Goal: Task Accomplishment & Management: Manage account settings

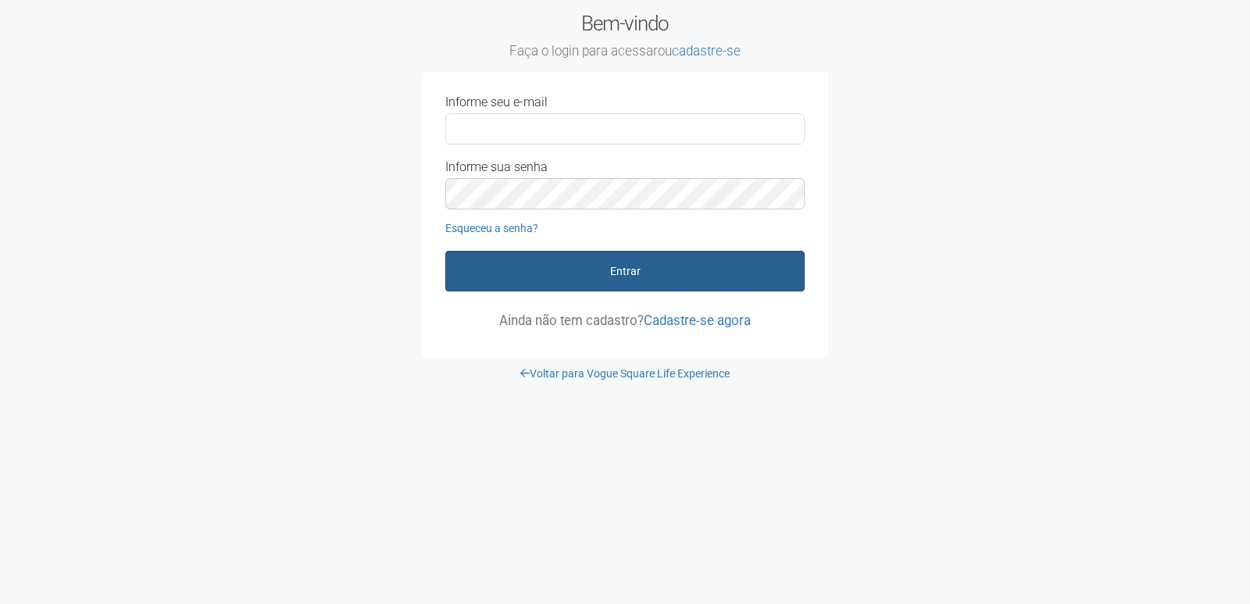
type input "**********"
click at [618, 275] on button "Entrar" at bounding box center [625, 271] width 360 height 41
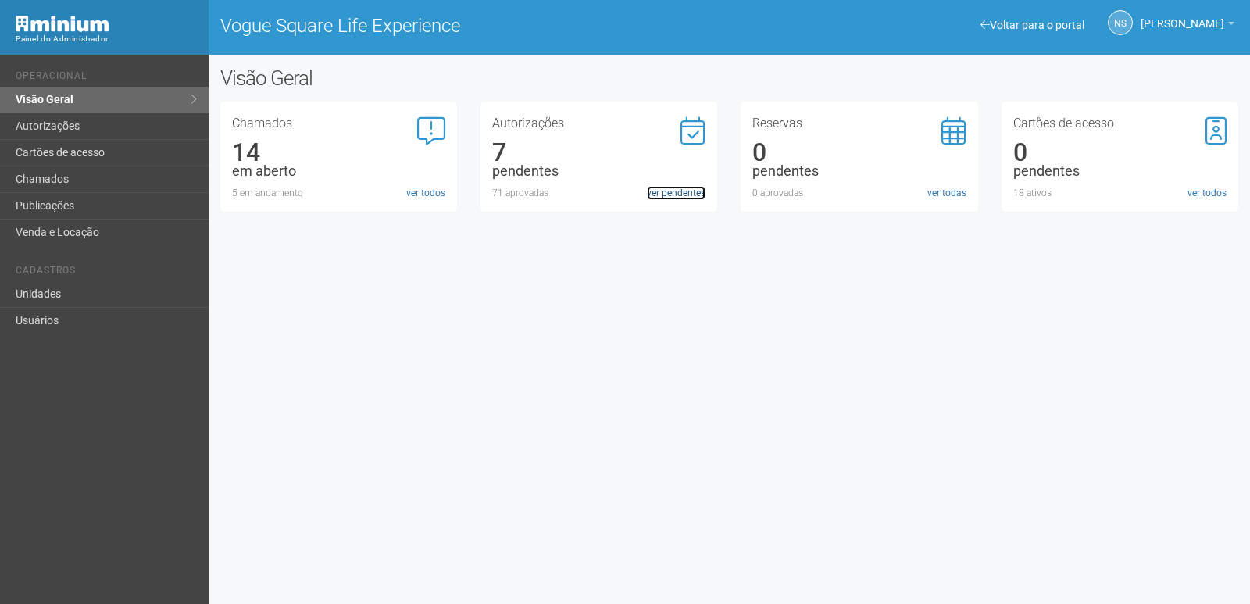
click at [684, 196] on link "ver pendentes" at bounding box center [676, 193] width 59 height 14
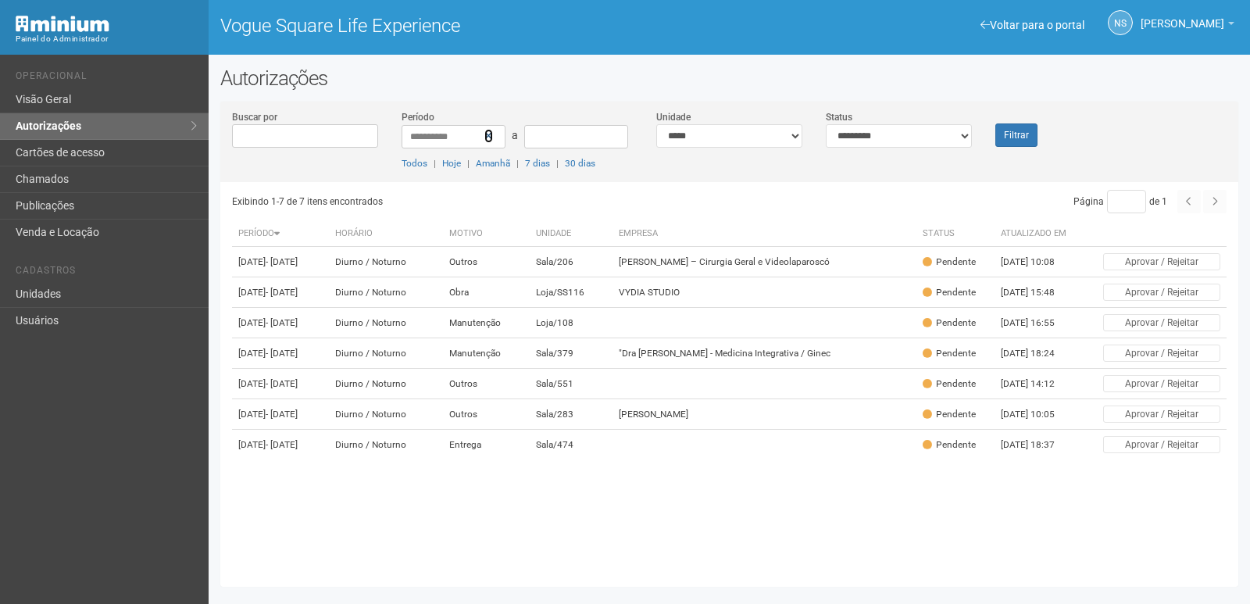
click at [488, 134] on icon at bounding box center [489, 136] width 9 height 11
click at [123, 133] on link "Autorizações" at bounding box center [104, 126] width 209 height 27
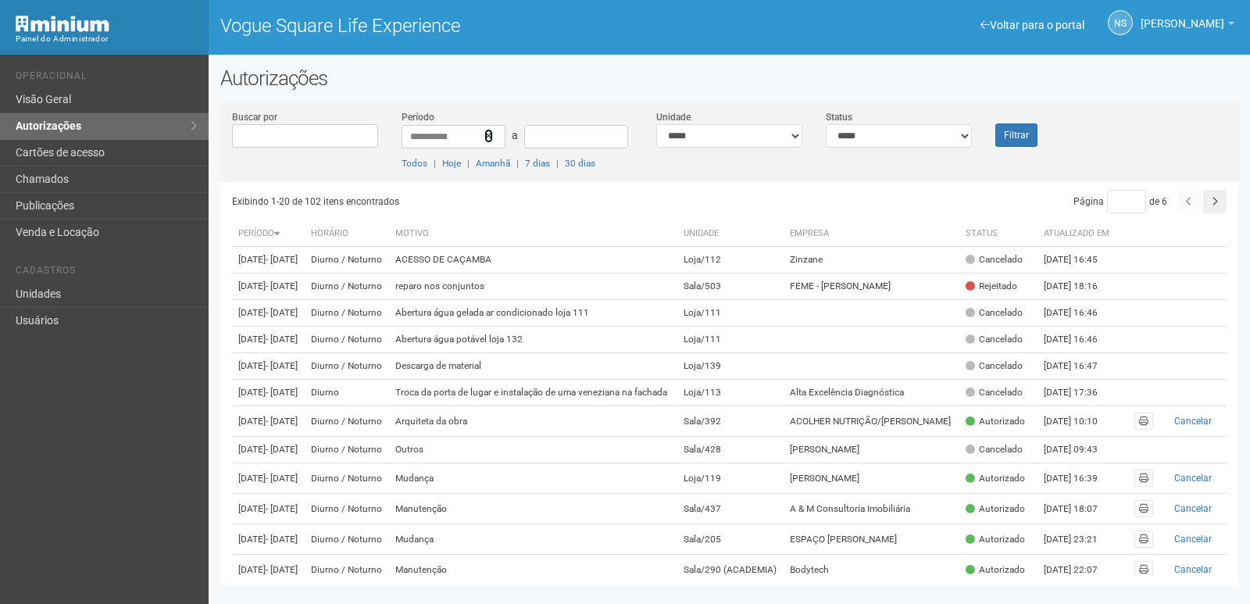
click at [486, 136] on icon at bounding box center [489, 136] width 9 height 11
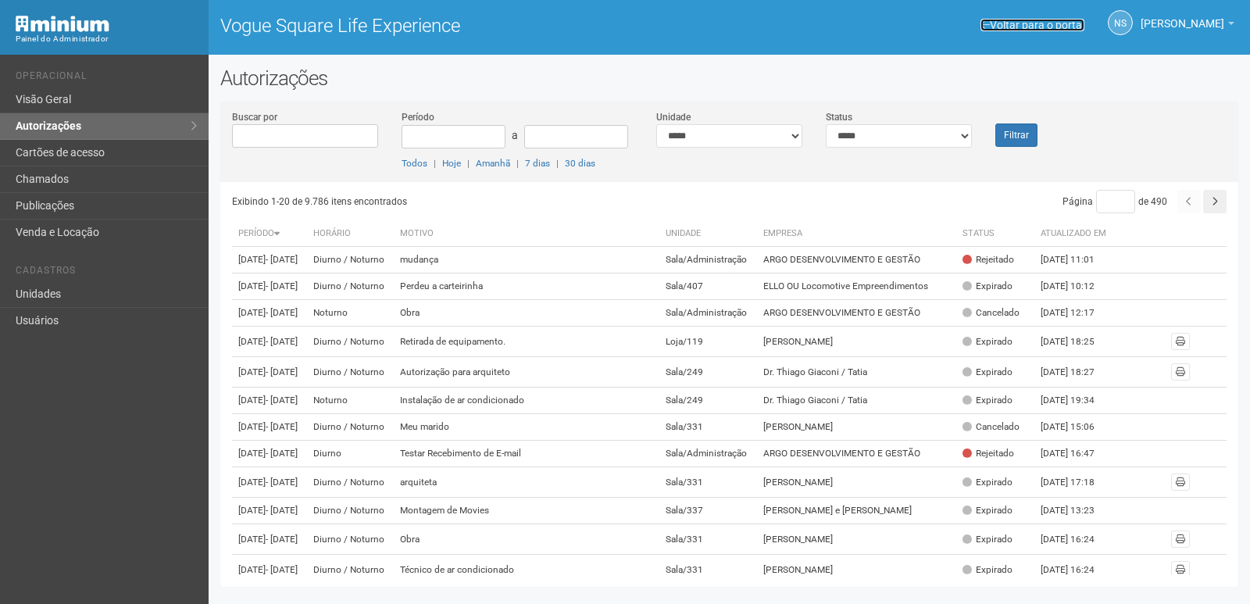
click at [990, 27] on span at bounding box center [985, 25] width 9 height 11
